Goal: Task Accomplishment & Management: Use online tool/utility

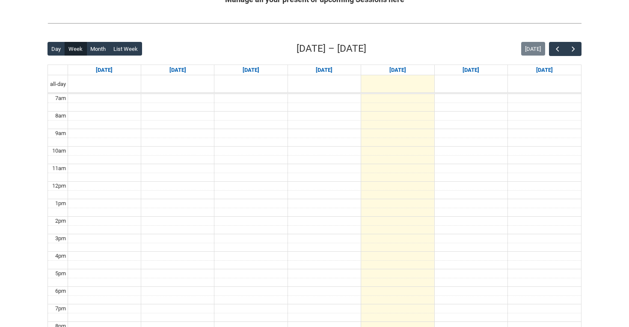
scroll to position [116, 0]
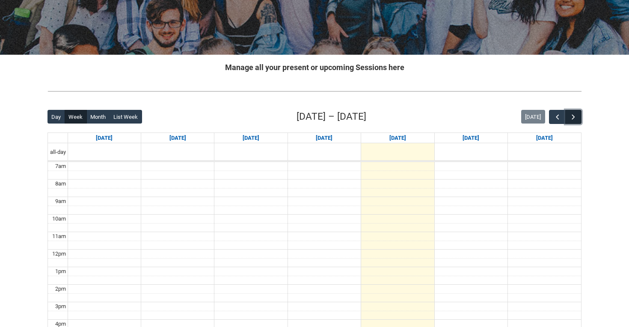
click at [577, 120] on span "button" at bounding box center [573, 117] width 9 height 9
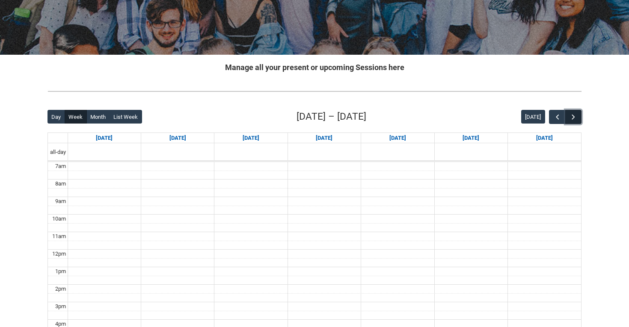
click at [577, 120] on span "button" at bounding box center [573, 117] width 9 height 9
click at [576, 120] on span "button" at bounding box center [573, 117] width 9 height 9
click at [576, 119] on span "button" at bounding box center [573, 117] width 9 height 9
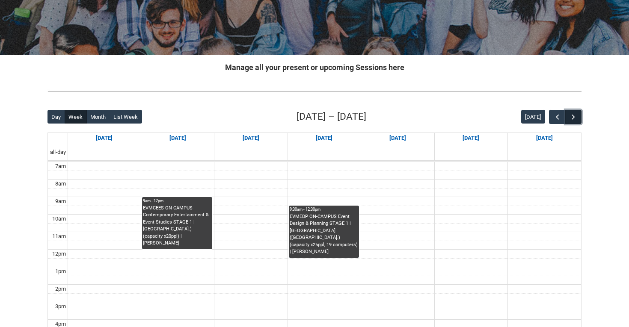
click at [576, 119] on span "button" at bounding box center [573, 117] width 9 height 9
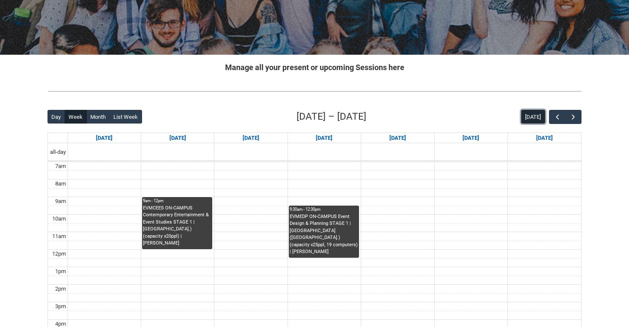
click at [542, 116] on button "[DATE]" at bounding box center [533, 117] width 24 height 14
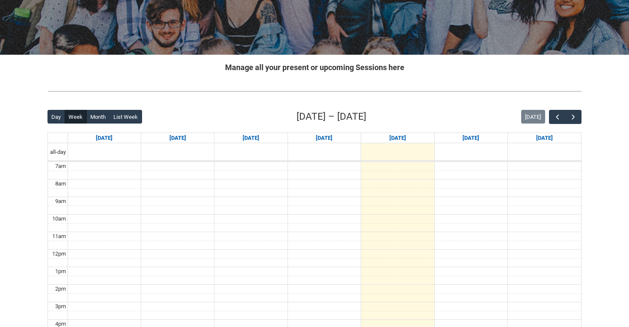
scroll to position [0, 0]
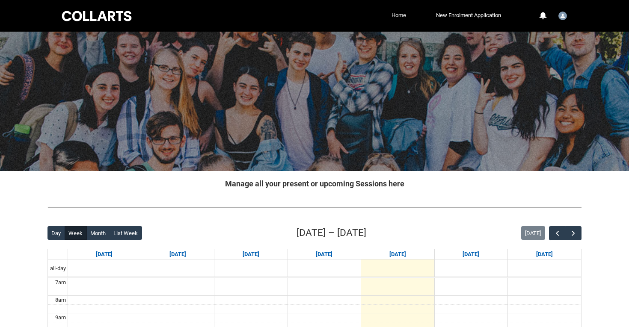
click at [401, 18] on link "Home" at bounding box center [398, 15] width 19 height 13
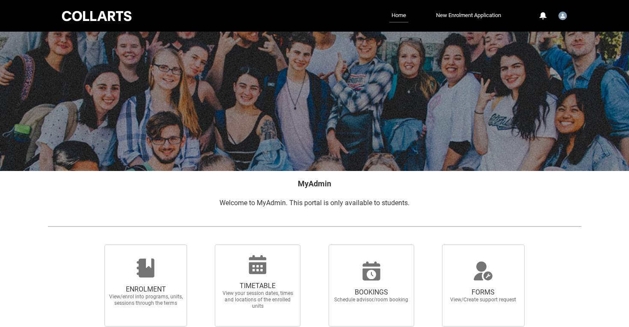
click at [93, 21] on div at bounding box center [96, 15] width 73 height 13
click at [94, 18] on div at bounding box center [96, 15] width 73 height 13
click at [563, 18] on img "User Profile Student.lpanucc.20242055" at bounding box center [562, 16] width 9 height 9
click at [71, 18] on div at bounding box center [96, 15] width 73 height 13
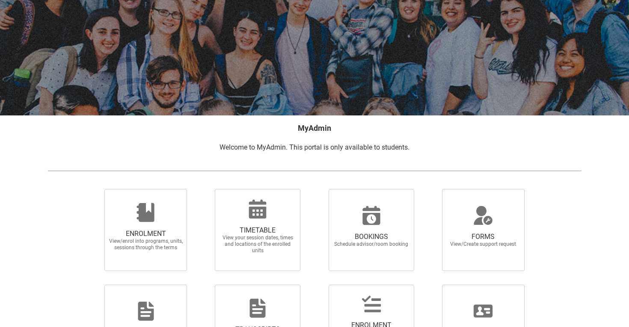
scroll to position [104, 0]
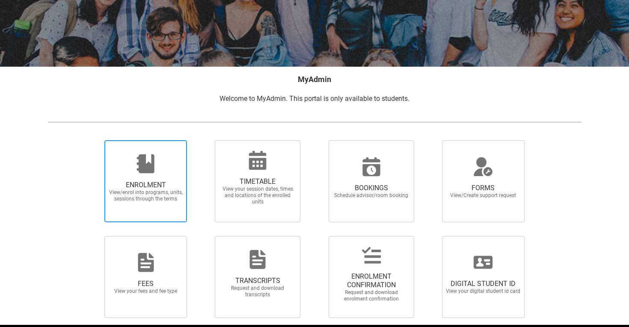
click at [118, 145] on span "ENROLMENT View/enrol into programs, units, sessions through the terms" at bounding box center [145, 181] width 83 height 82
click at [94, 140] on input "ENROLMENT View/enrol into programs, units, sessions through the terms" at bounding box center [94, 140] width 0 height 0
radio input "true"
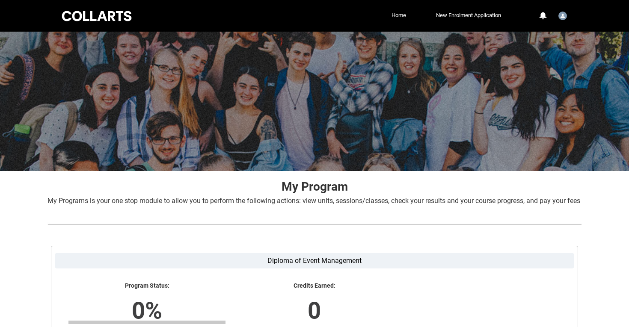
click at [99, 20] on div at bounding box center [96, 15] width 73 height 13
